Goal: Task Accomplishment & Management: Use online tool/utility

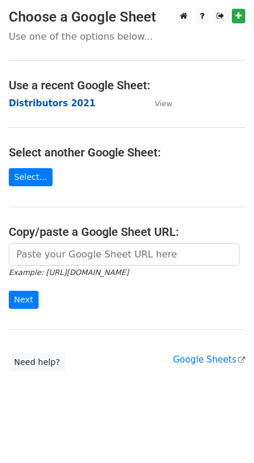
click at [44, 103] on strong "Distributors 2021" at bounding box center [52, 103] width 86 height 11
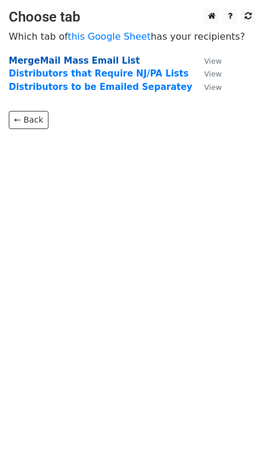
click at [49, 61] on strong "MergeMail Mass Email List" at bounding box center [74, 61] width 131 height 11
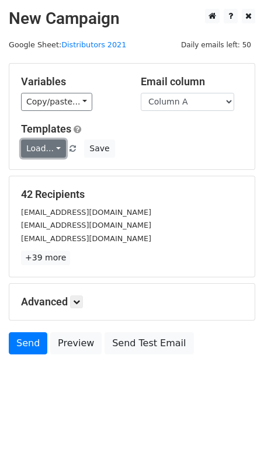
click at [44, 151] on link "Load..." at bounding box center [43, 149] width 45 height 18
click at [48, 149] on link "Load..." at bounding box center [43, 149] width 45 height 18
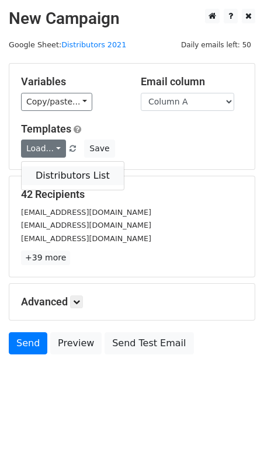
click at [54, 174] on link "Distributors List" at bounding box center [73, 176] width 102 height 19
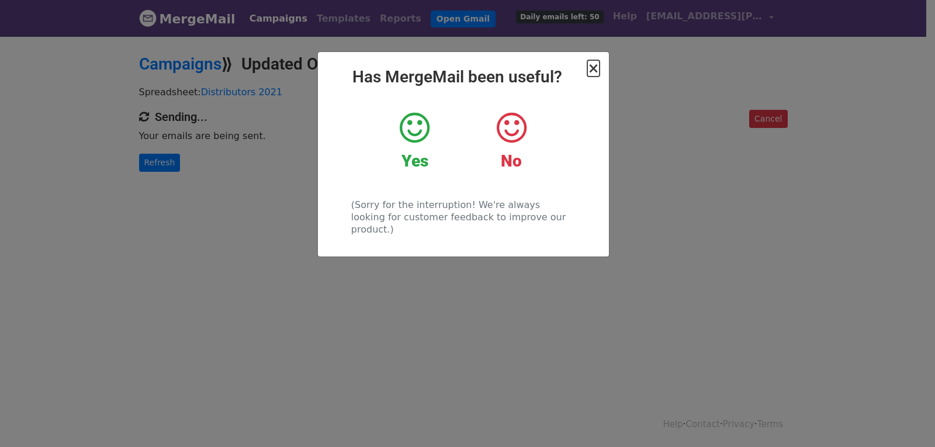
click at [591, 70] on span "×" at bounding box center [593, 68] width 12 height 16
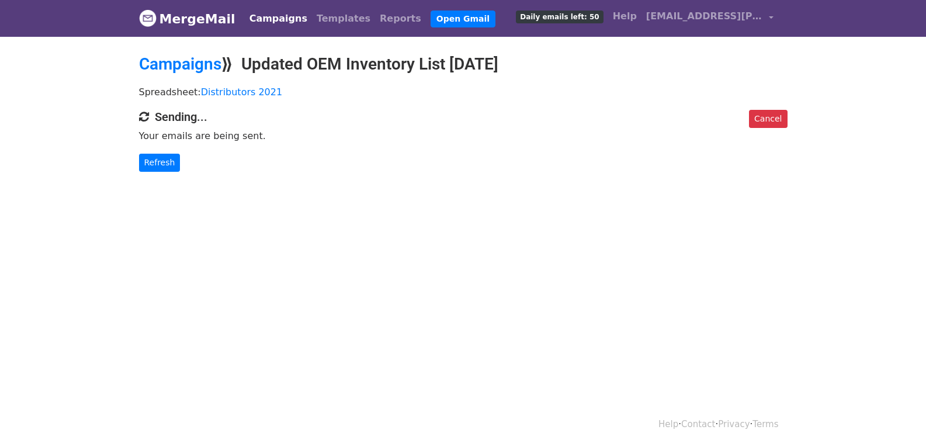
click at [400, 213] on body "MergeMail Campaigns Templates Reports Open Gmail Daily emails left: 50 Help [EM…" at bounding box center [463, 109] width 926 height 219
click at [400, 213] on body "MergeMail Campaigns Templates Reports Open Gmail Daily emails left: 50 Help all…" at bounding box center [463, 109] width 926 height 219
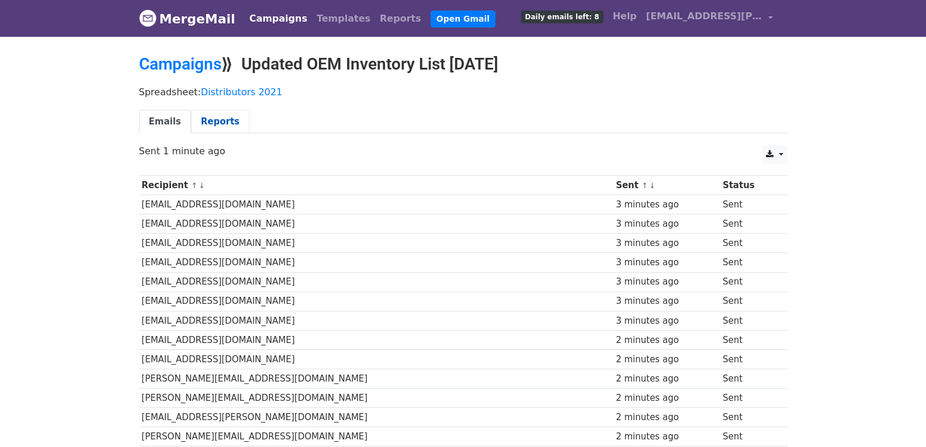
click at [209, 129] on link "Reports" at bounding box center [220, 122] width 58 height 24
click at [165, 118] on link "Emails" at bounding box center [165, 122] width 52 height 24
